Goal: Information Seeking & Learning: Find specific page/section

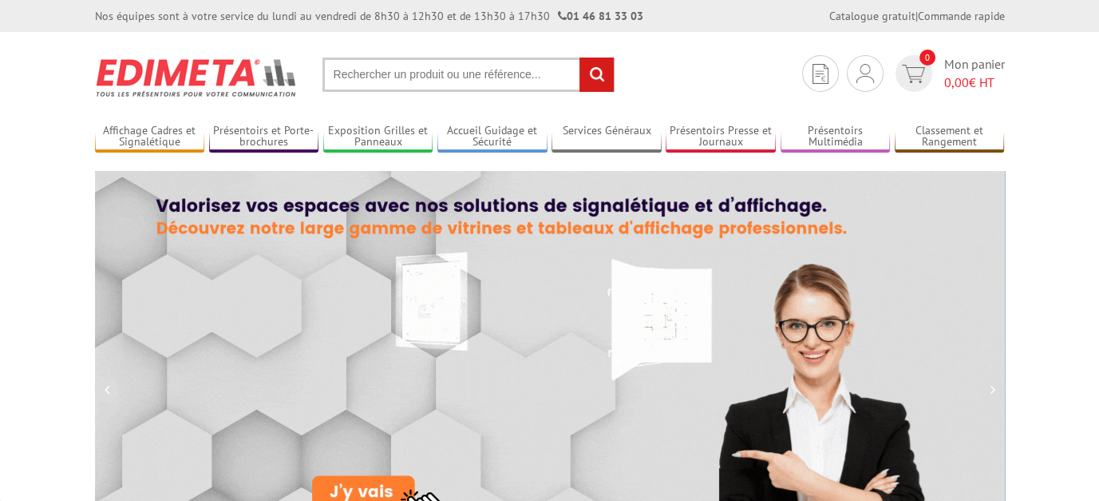
click at [359, 71] on input "text" at bounding box center [469, 74] width 292 height 34
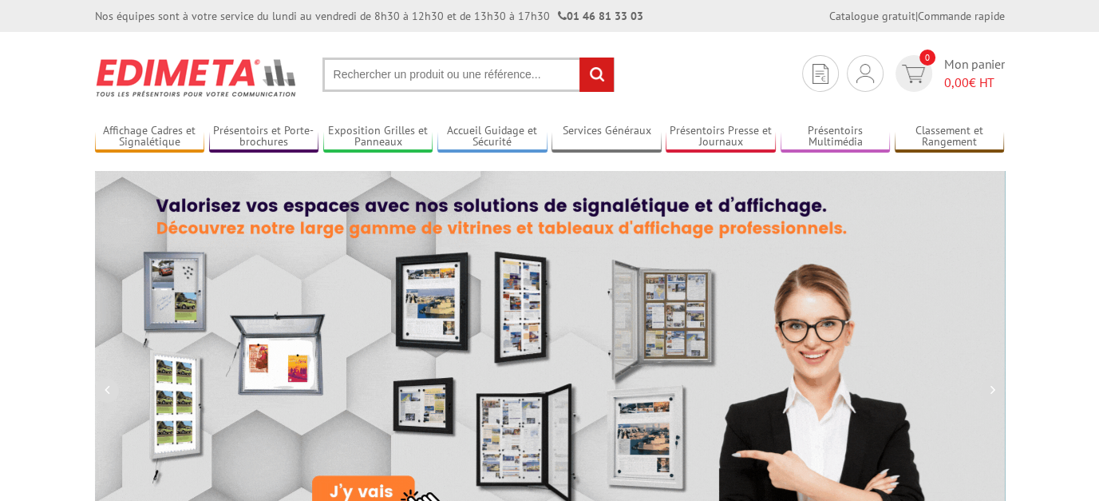
click at [339, 68] on input "text" at bounding box center [469, 74] width 292 height 34
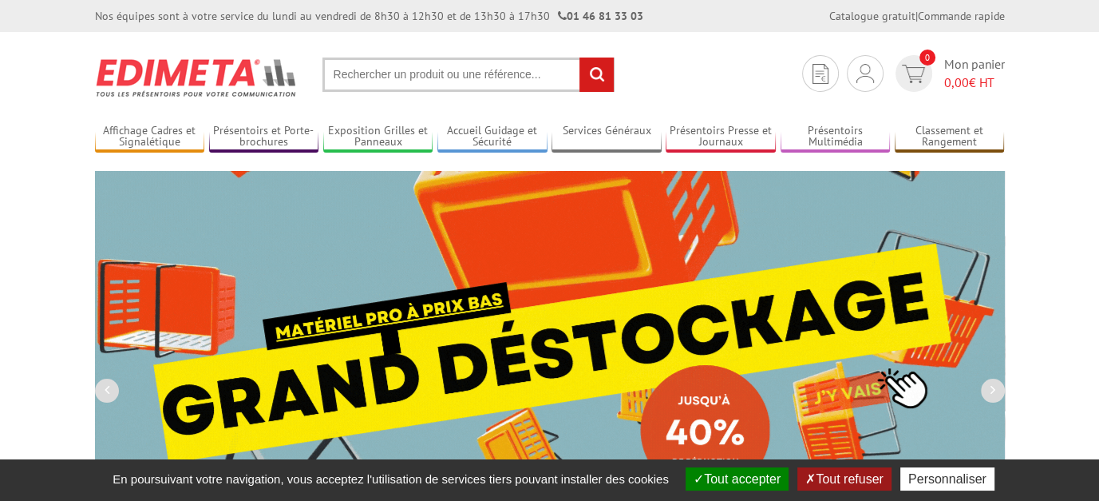
click at [343, 69] on input "text" at bounding box center [469, 74] width 292 height 34
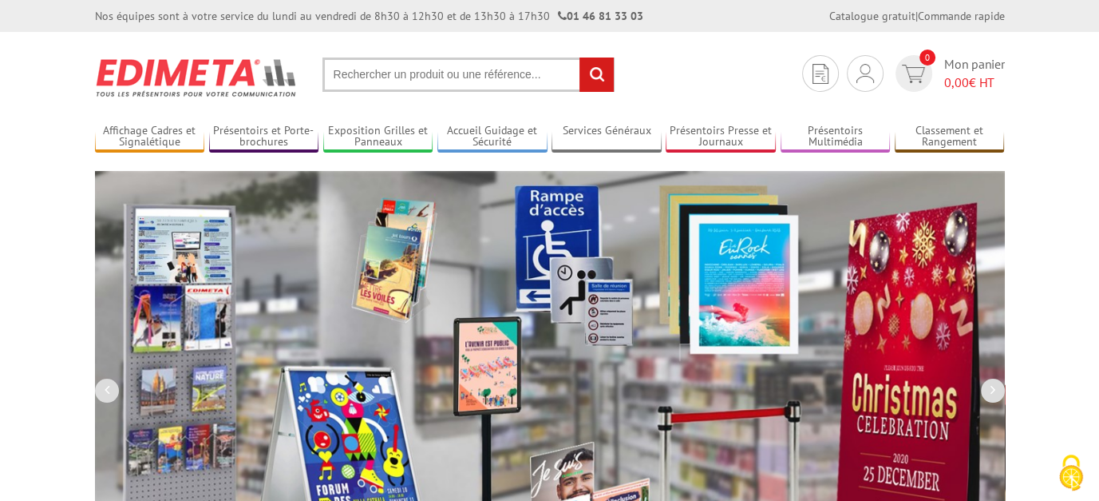
click at [334, 69] on input "text" at bounding box center [469, 74] width 292 height 34
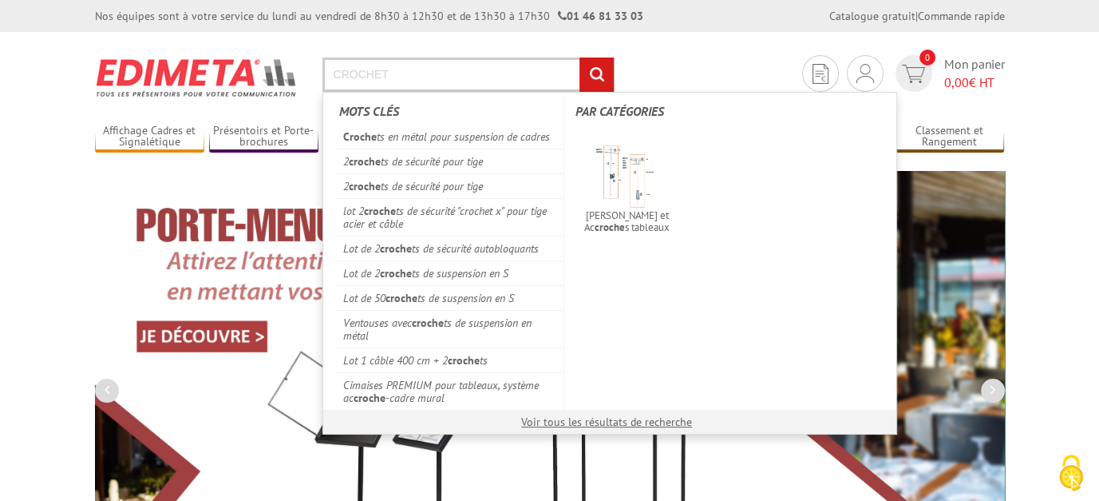
type input "CROCHET"
click at [580, 57] on input "rechercher" at bounding box center [597, 74] width 34 height 34
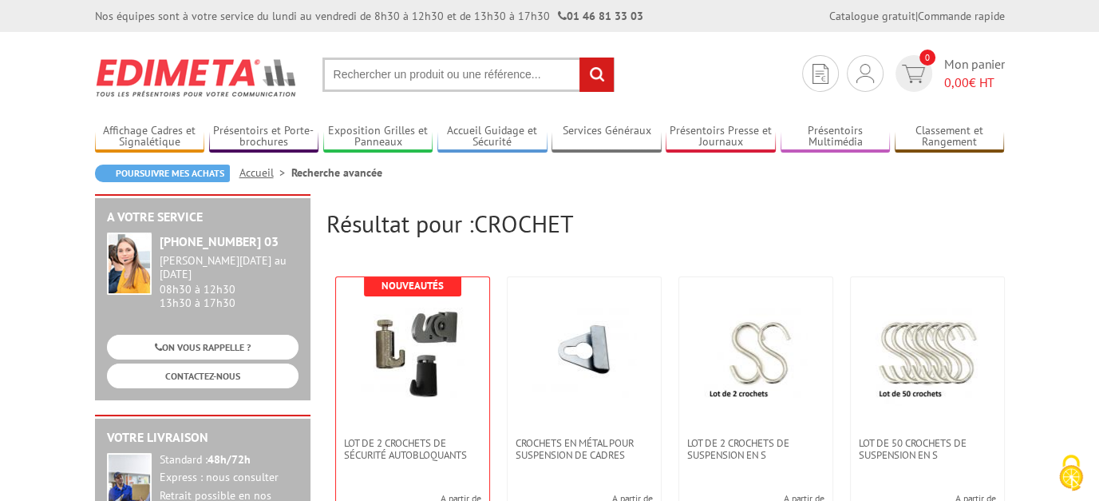
click at [367, 69] on input "text" at bounding box center [469, 74] width 292 height 34
type input "FIXATION CADRE"
click at [580, 57] on input "rechercher" at bounding box center [597, 74] width 34 height 34
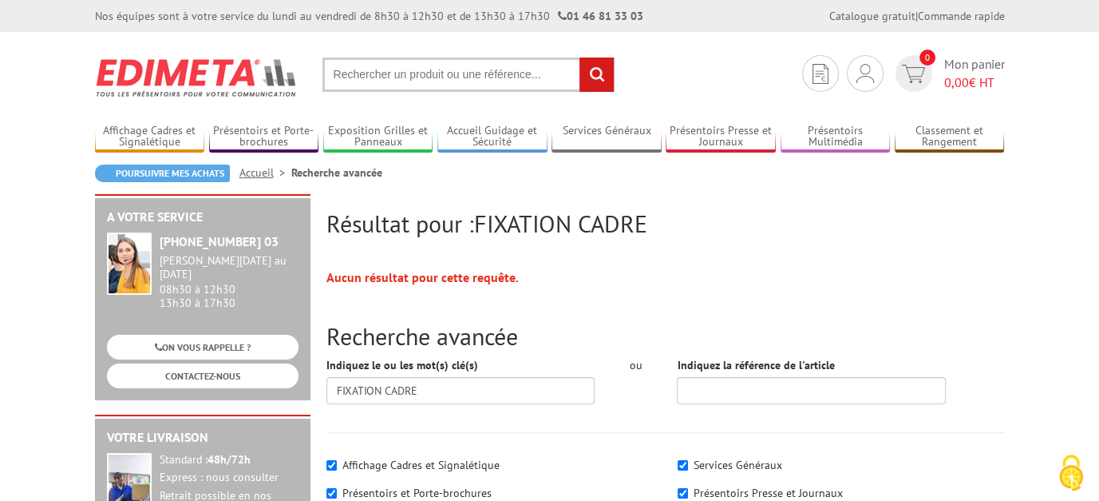
click at [371, 79] on input "text" at bounding box center [469, 74] width 292 height 34
click at [371, 74] on input "text" at bounding box center [469, 74] width 292 height 34
type input "Accroche cadre"
click at [580, 57] on input "rechercher" at bounding box center [597, 74] width 34 height 34
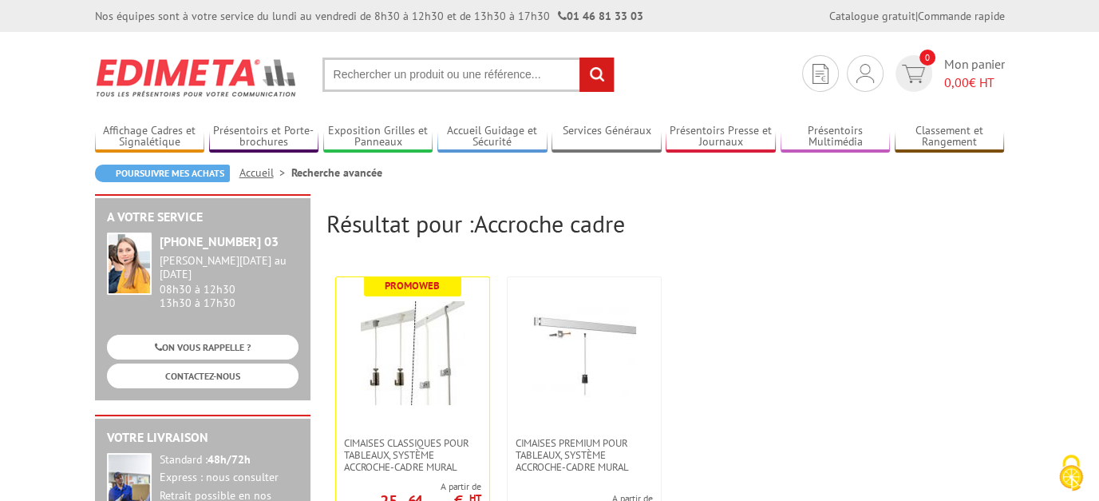
click at [334, 75] on input "text" at bounding box center [469, 74] width 292 height 34
type input "accroche adhesive"
click at [580, 57] on input "rechercher" at bounding box center [597, 74] width 34 height 34
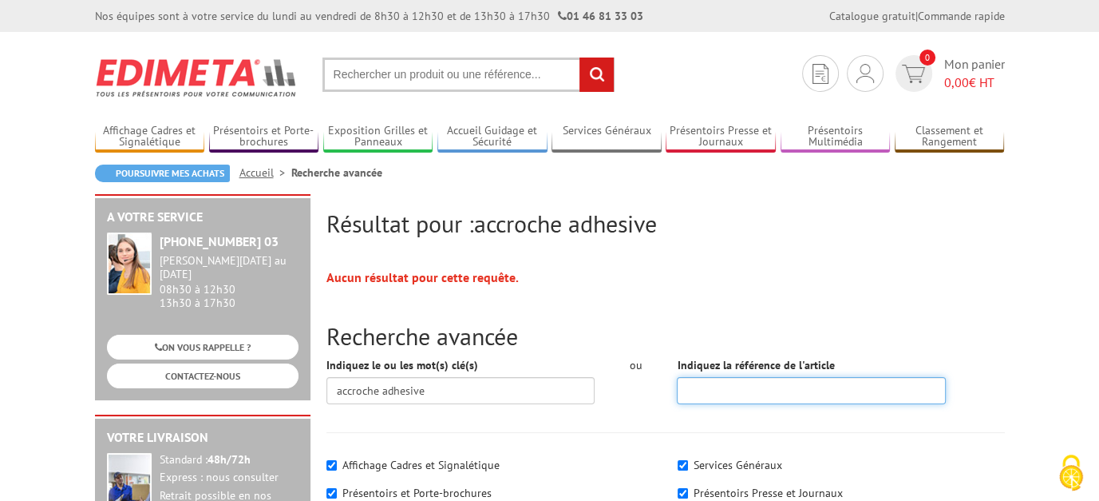
click at [786, 390] on input "Indiquez la référence de l'article" at bounding box center [811, 390] width 269 height 27
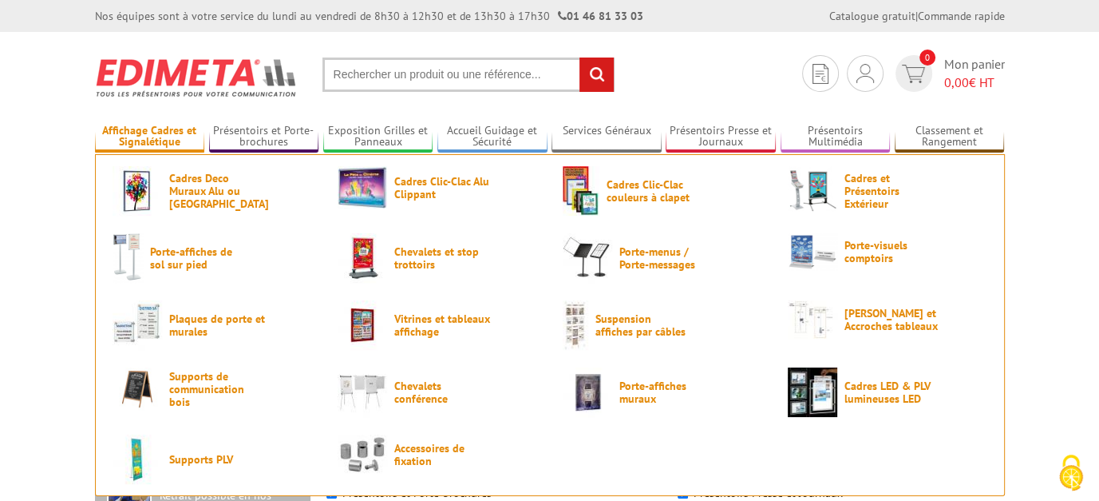
click at [172, 136] on link "Affichage Cadres et Signalétique" at bounding box center [150, 137] width 110 height 26
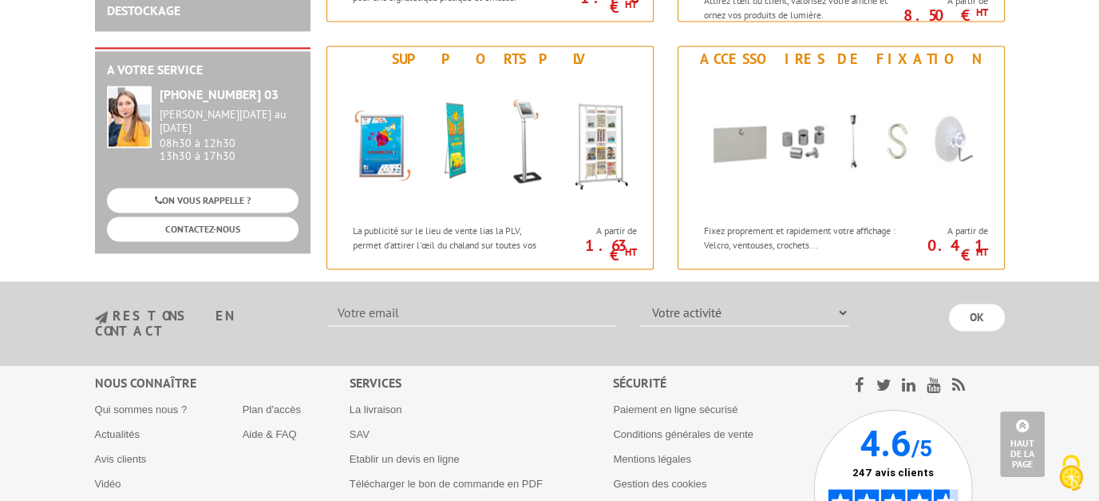
scroll to position [2236, 0]
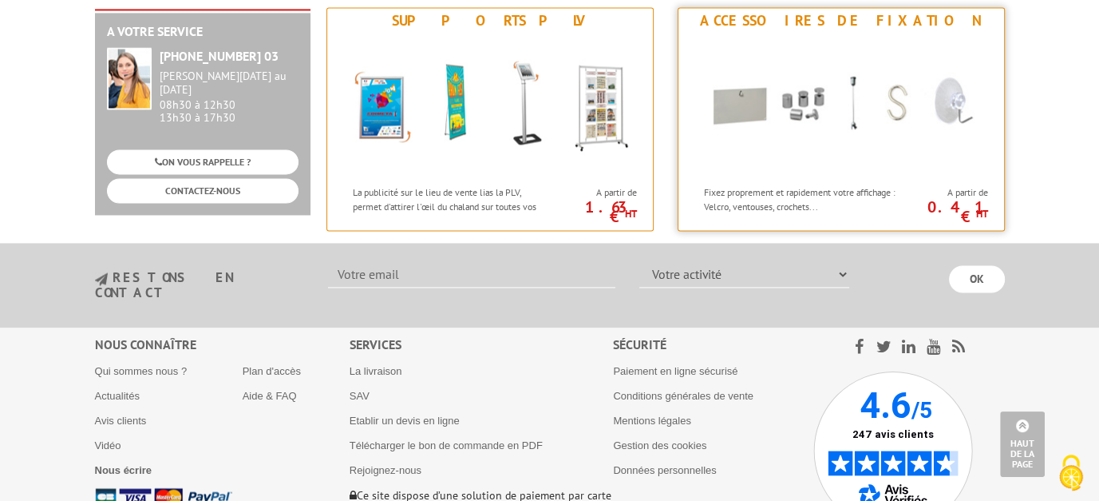
click at [738, 95] on img at bounding box center [841, 106] width 295 height 144
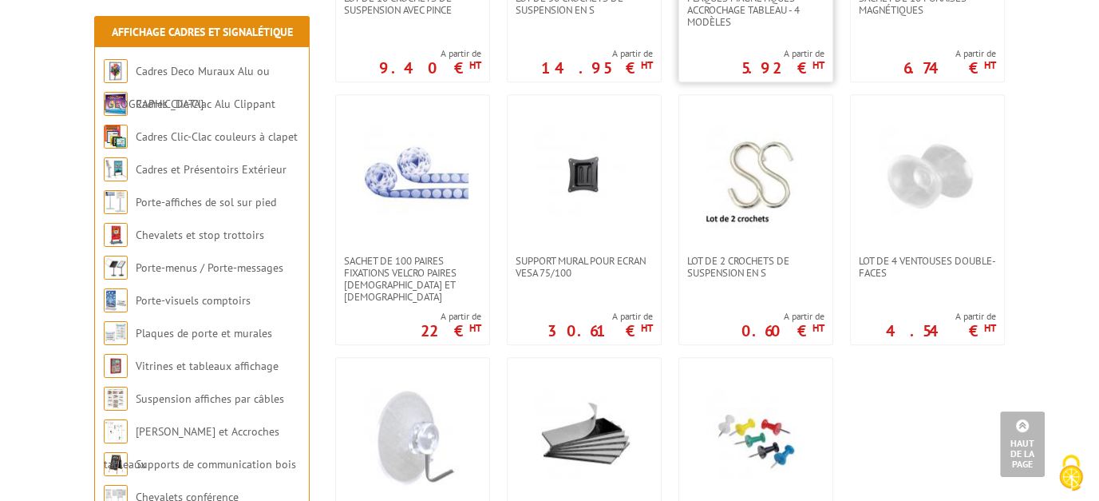
scroll to position [793, 0]
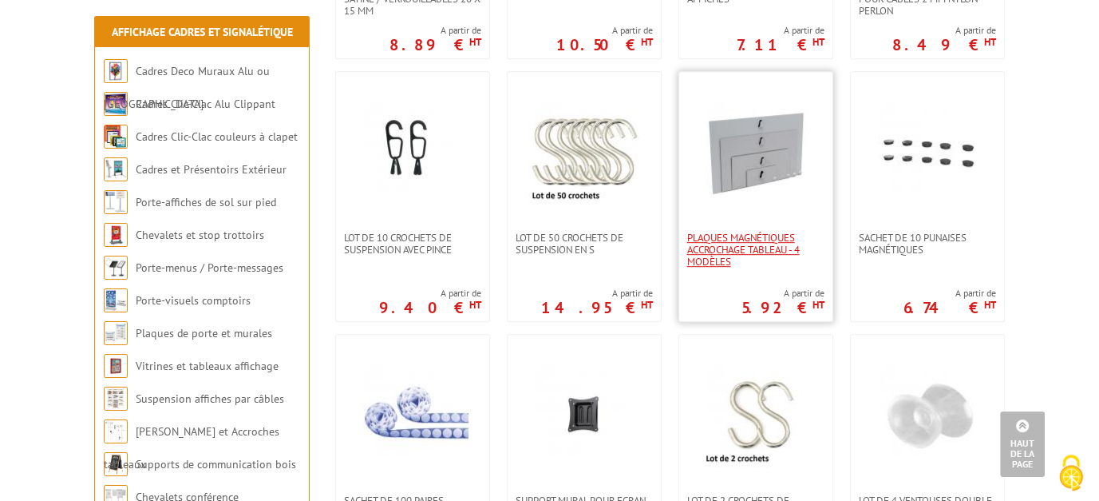
click at [731, 239] on span "Plaques magnétiques accrochage tableau - 4 modèles" at bounding box center [755, 250] width 137 height 36
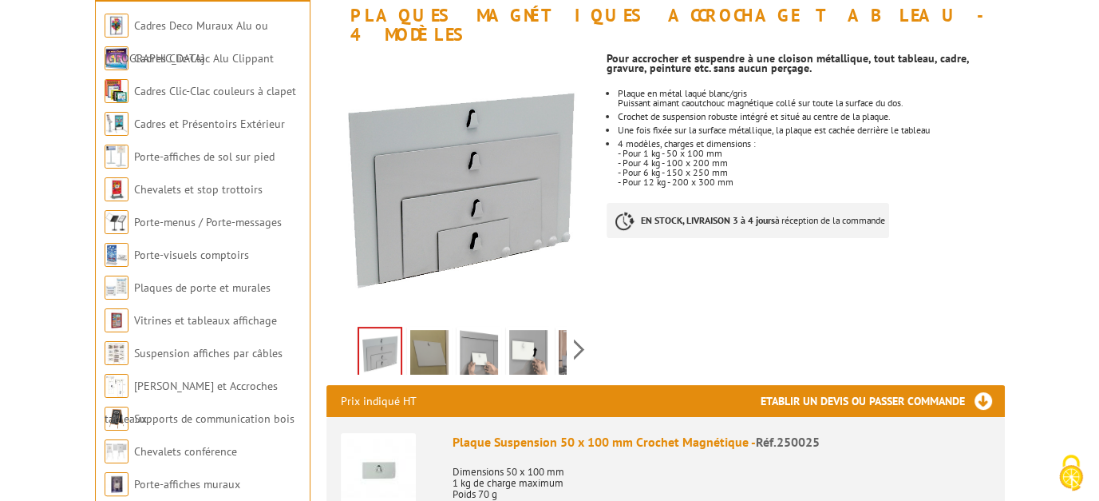
scroll to position [240, 0]
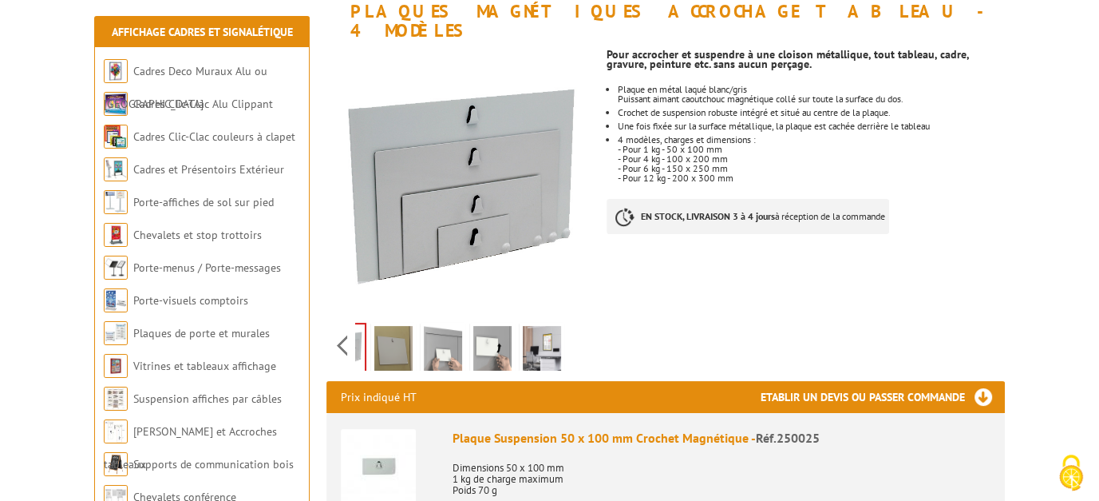
click at [576, 322] on div "Previous Next" at bounding box center [461, 345] width 269 height 56
click at [394, 326] on img at bounding box center [393, 351] width 38 height 50
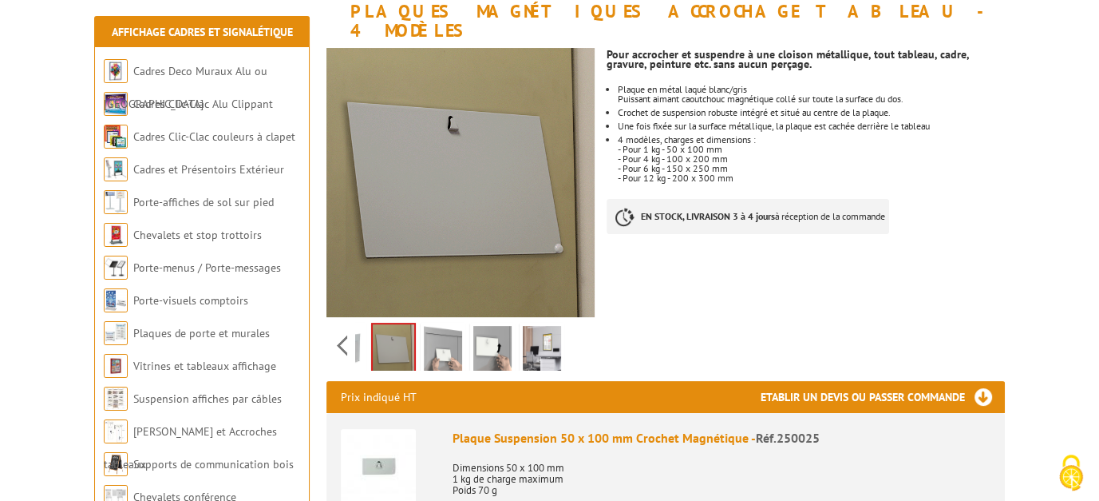
click at [430, 326] on img at bounding box center [443, 351] width 38 height 50
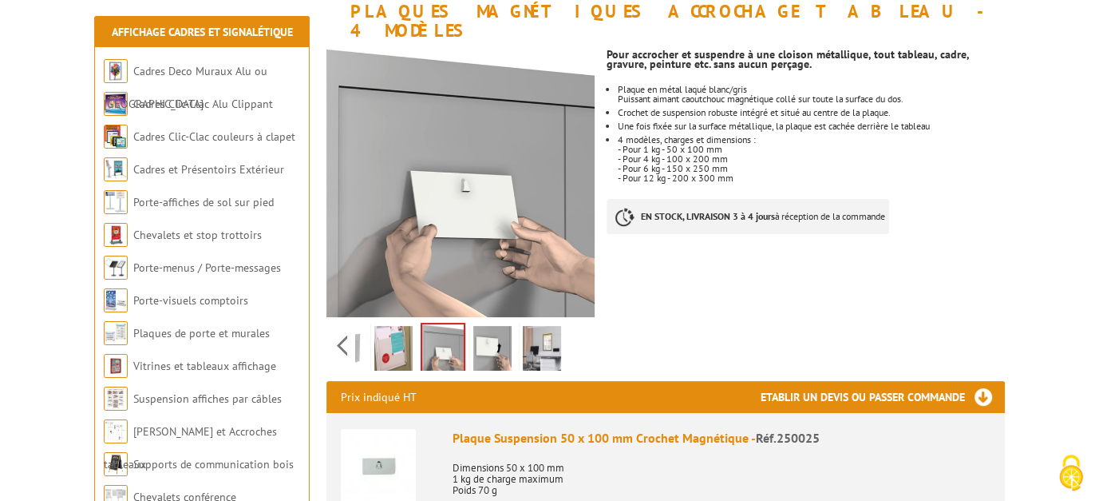
click at [498, 326] on img at bounding box center [492, 351] width 38 height 50
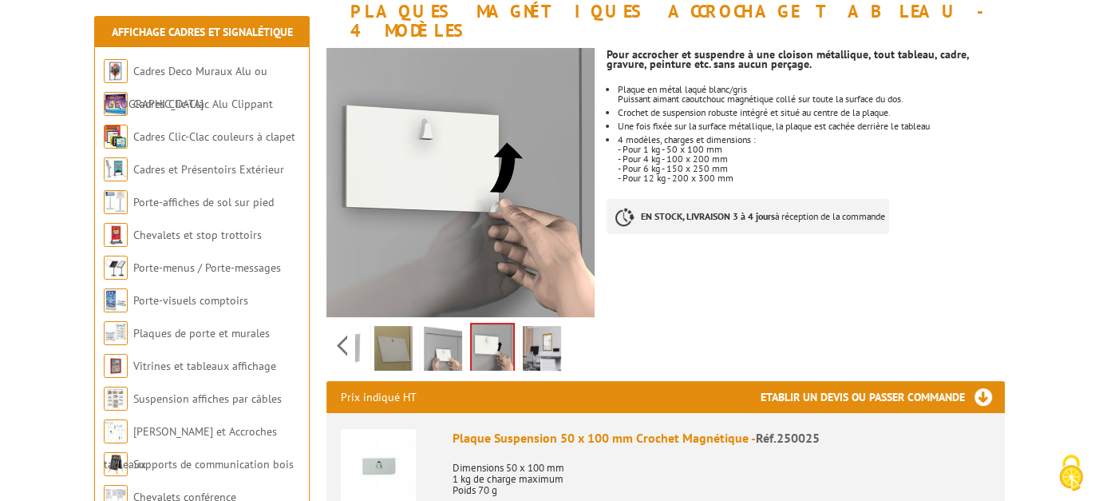
click at [541, 330] on img at bounding box center [542, 351] width 38 height 50
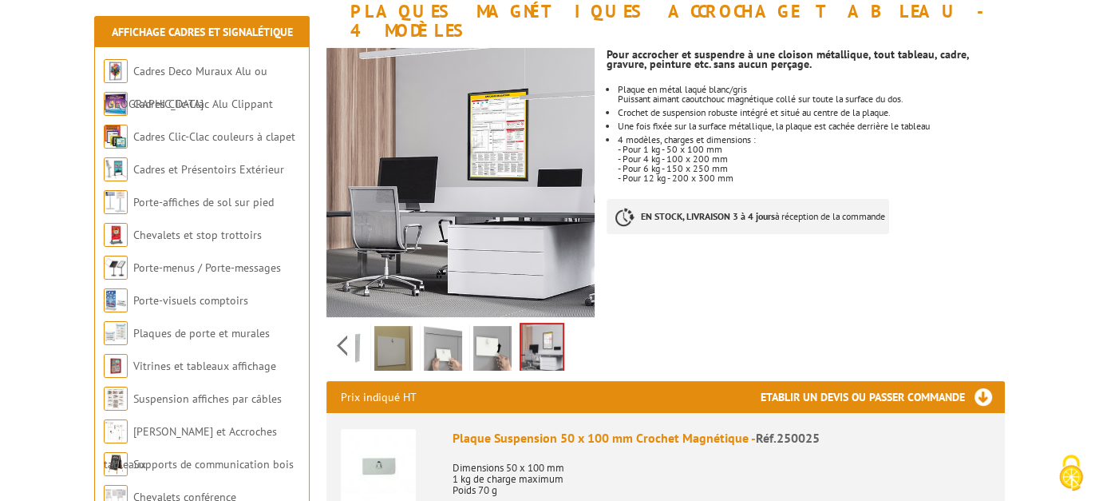
click at [376, 326] on img at bounding box center [393, 351] width 38 height 50
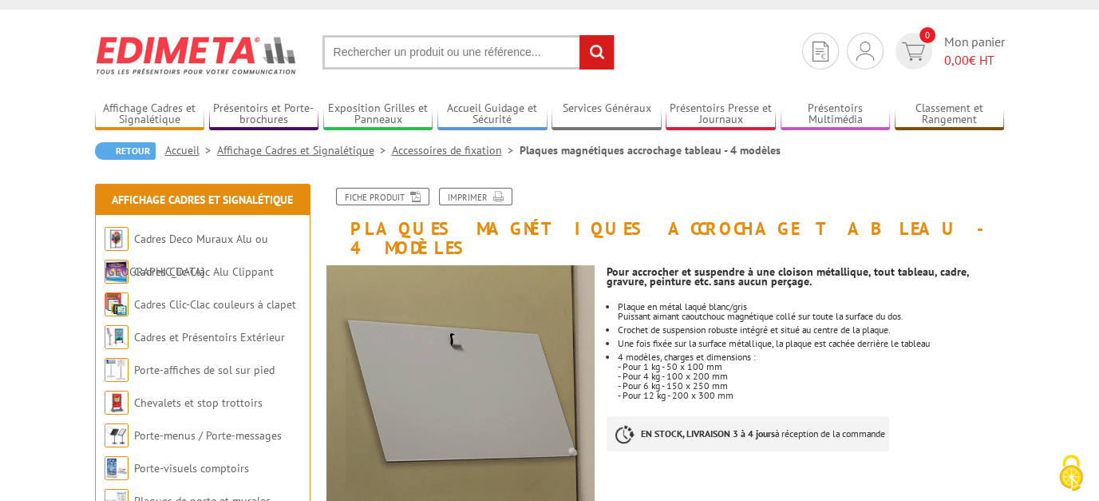
scroll to position [0, 0]
